Goal: Task Accomplishment & Management: Use online tool/utility

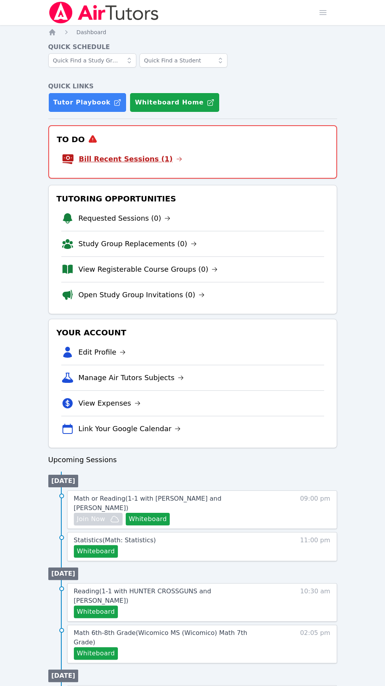
click at [152, 160] on link "Bill Recent Sessions (1)" at bounding box center [130, 158] width 103 height 11
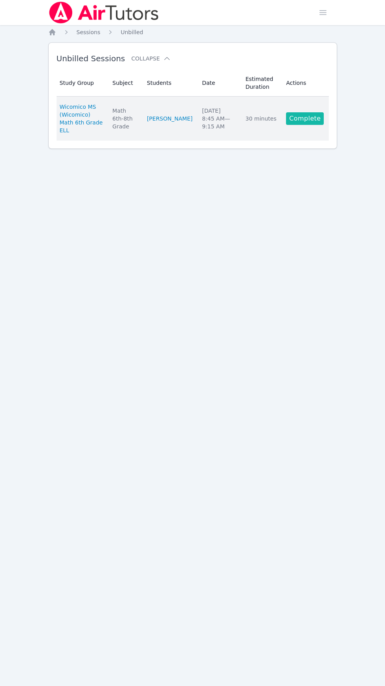
click at [319, 117] on link "Complete" at bounding box center [305, 118] width 38 height 13
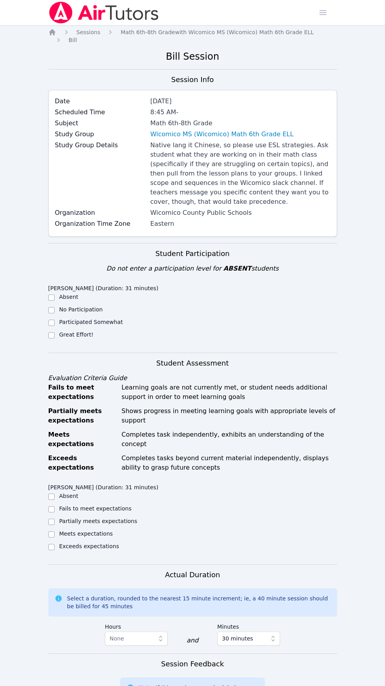
click at [306, 119] on div "Math 6th-8th Grade" at bounding box center [240, 123] width 180 height 9
click at [51, 332] on input "Great Effort!" at bounding box center [51, 335] width 6 height 6
checkbox input "true"
click at [68, 543] on label "Exceeds expectations" at bounding box center [89, 546] width 60 height 6
click at [55, 544] on input "Exceeds expectations" at bounding box center [51, 547] width 6 height 6
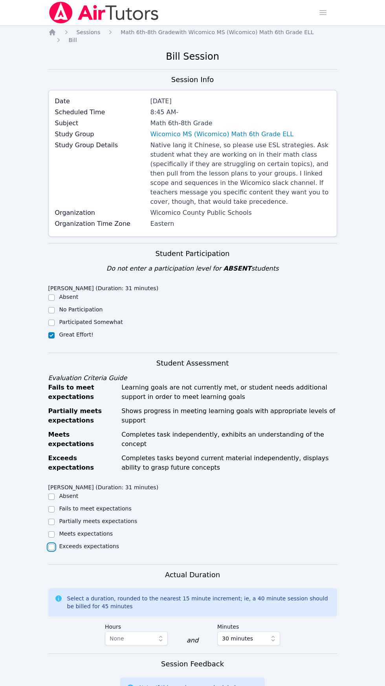
checkbox input "true"
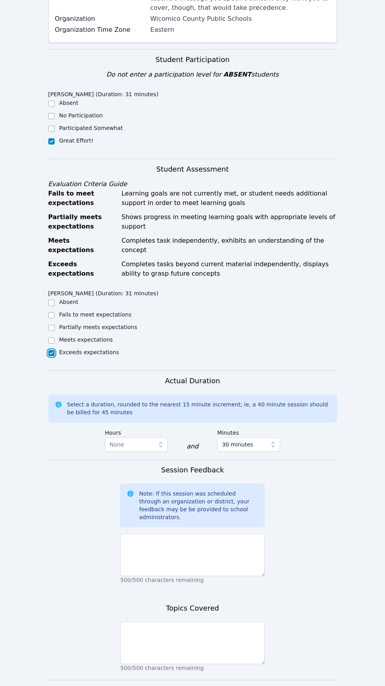
scroll to position [197, 0]
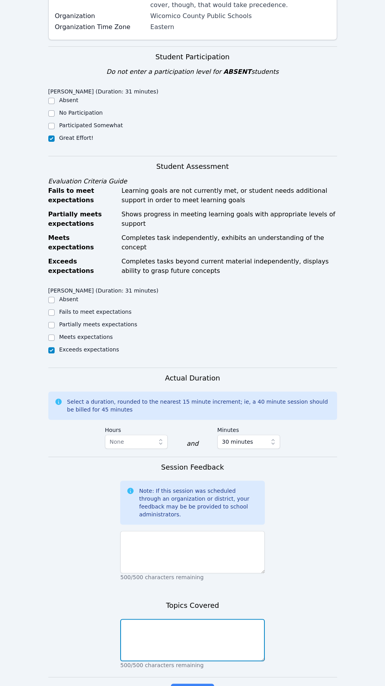
click at [214, 619] on textarea at bounding box center [192, 640] width 144 height 42
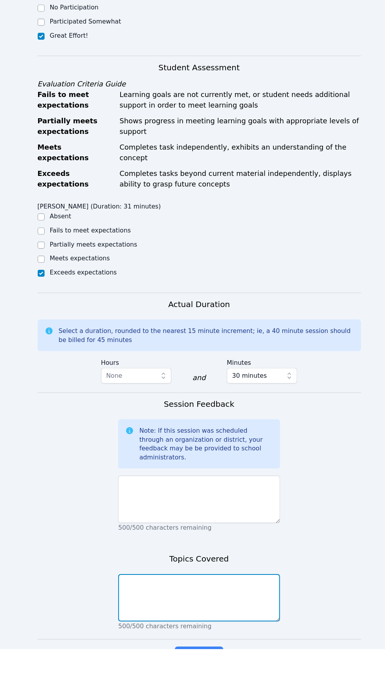
scroll to position [231, 0]
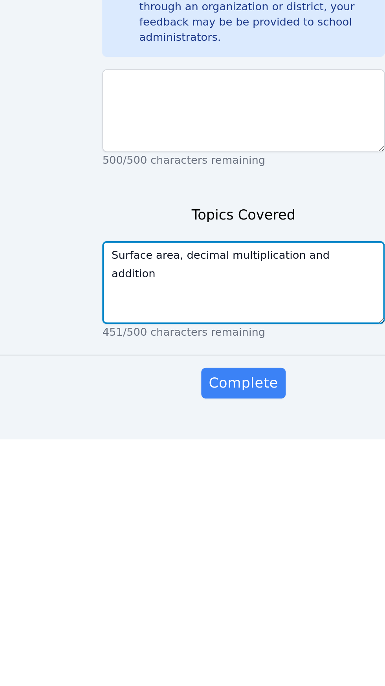
type textarea "Surface area, decimal multiplication and addition"
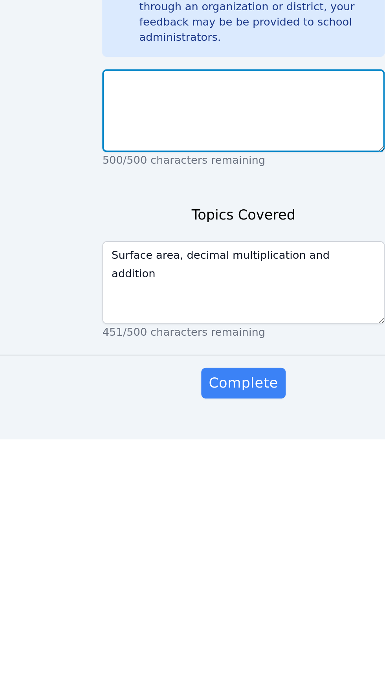
click at [220, 513] on textarea at bounding box center [192, 518] width 144 height 42
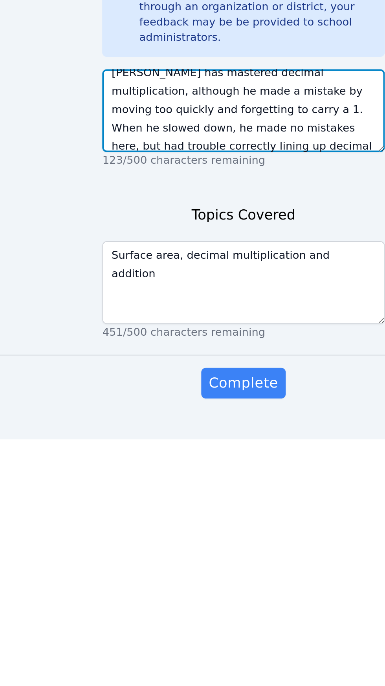
scroll to position [34, 0]
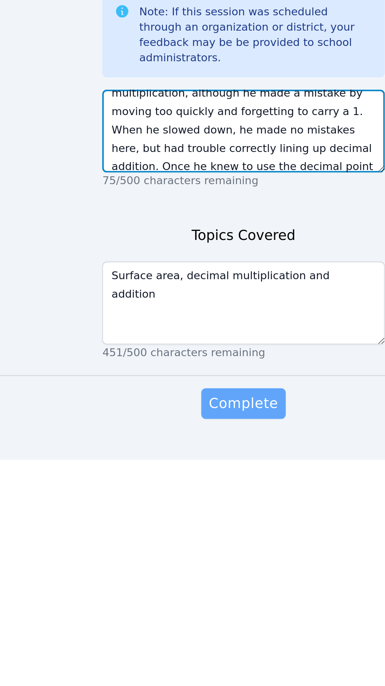
type textarea "[PERSON_NAME] practiced finding the surface area of cylinders and triangular pr…"
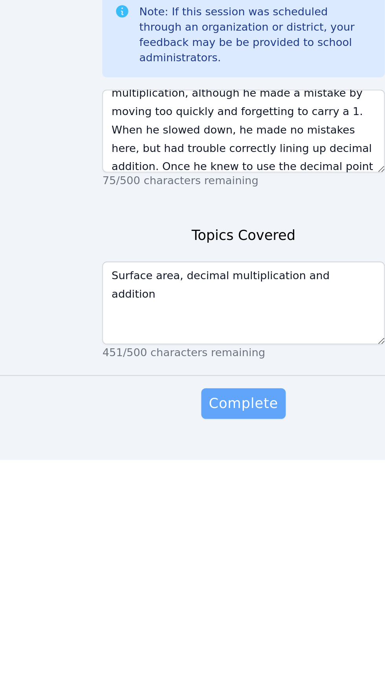
click at [195, 652] on span "Complete" at bounding box center [192, 657] width 35 height 11
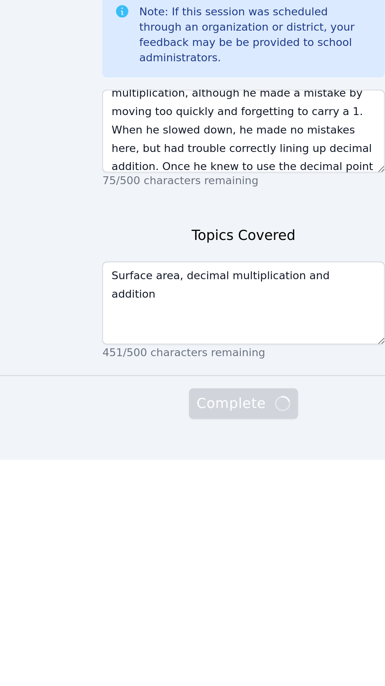
scroll to position [231, 0]
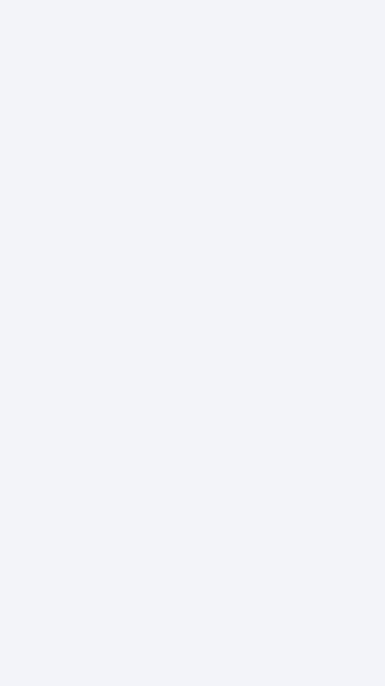
scroll to position [155, 0]
